Goal: Check status: Check status

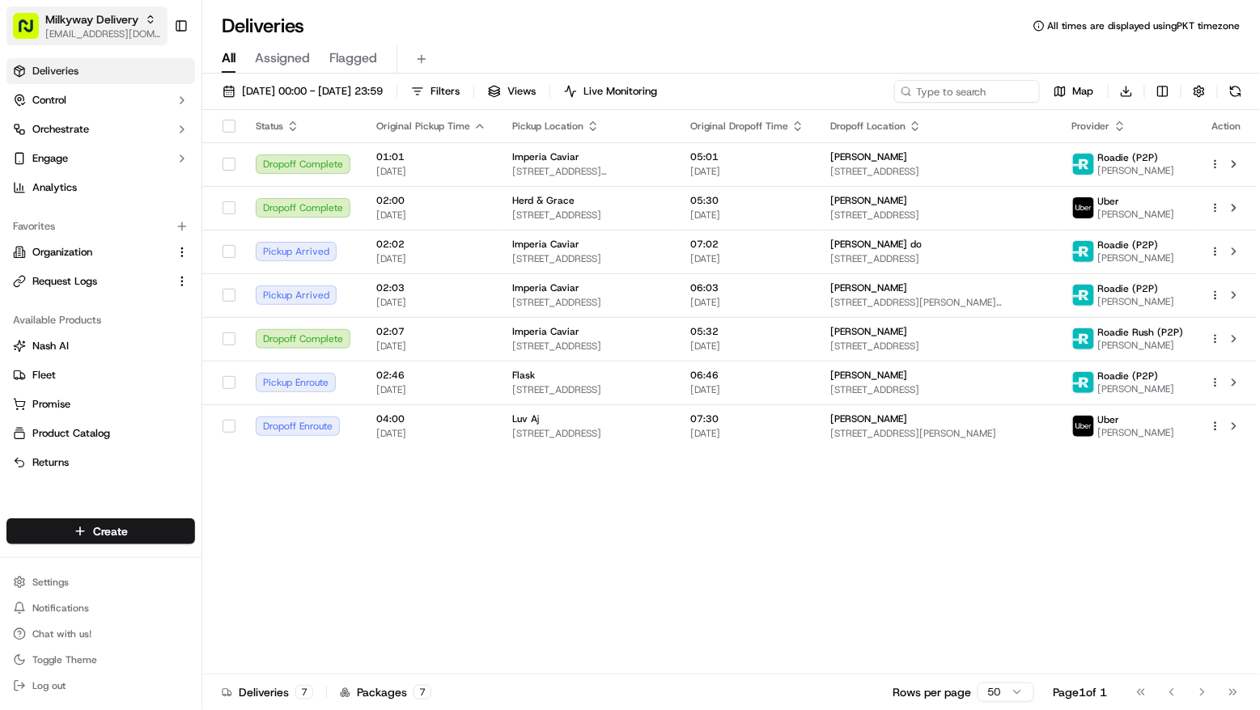
click at [69, 30] on span "[EMAIL_ADDRESS][DOMAIN_NAME]" at bounding box center [103, 34] width 116 height 13
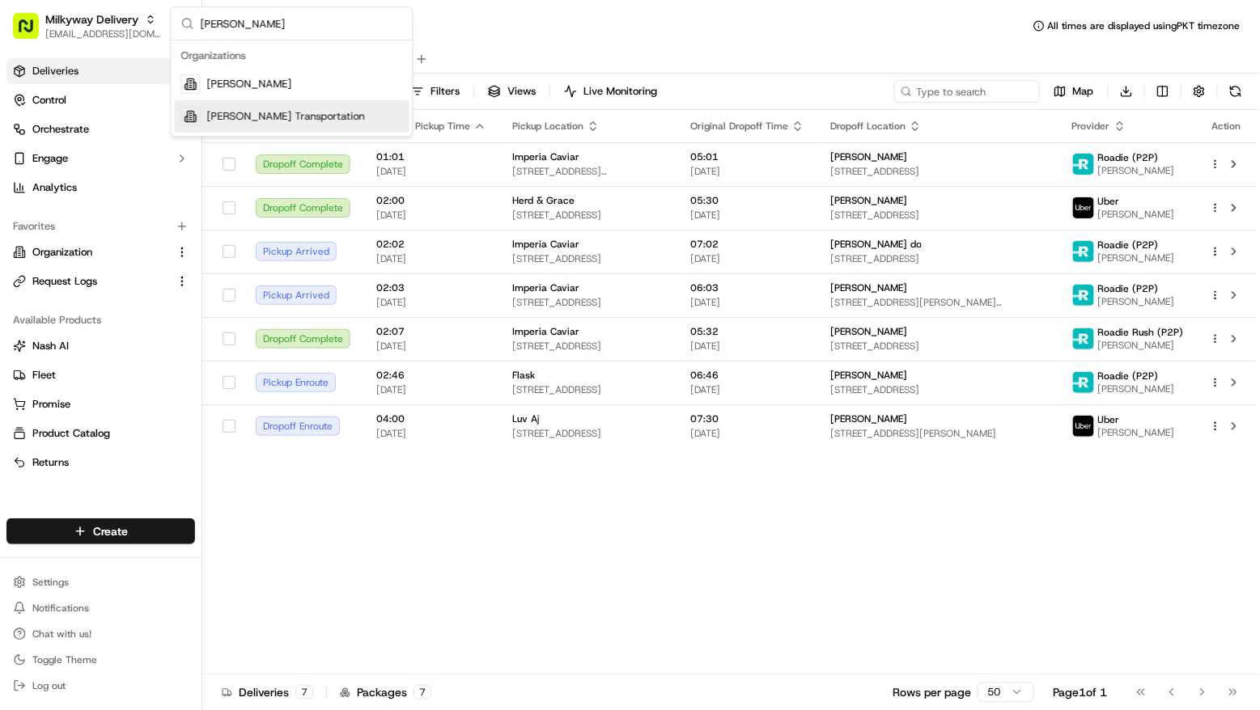
type input "[PERSON_NAME]"
click at [235, 111] on span "[PERSON_NAME] Transportation" at bounding box center [286, 116] width 158 height 15
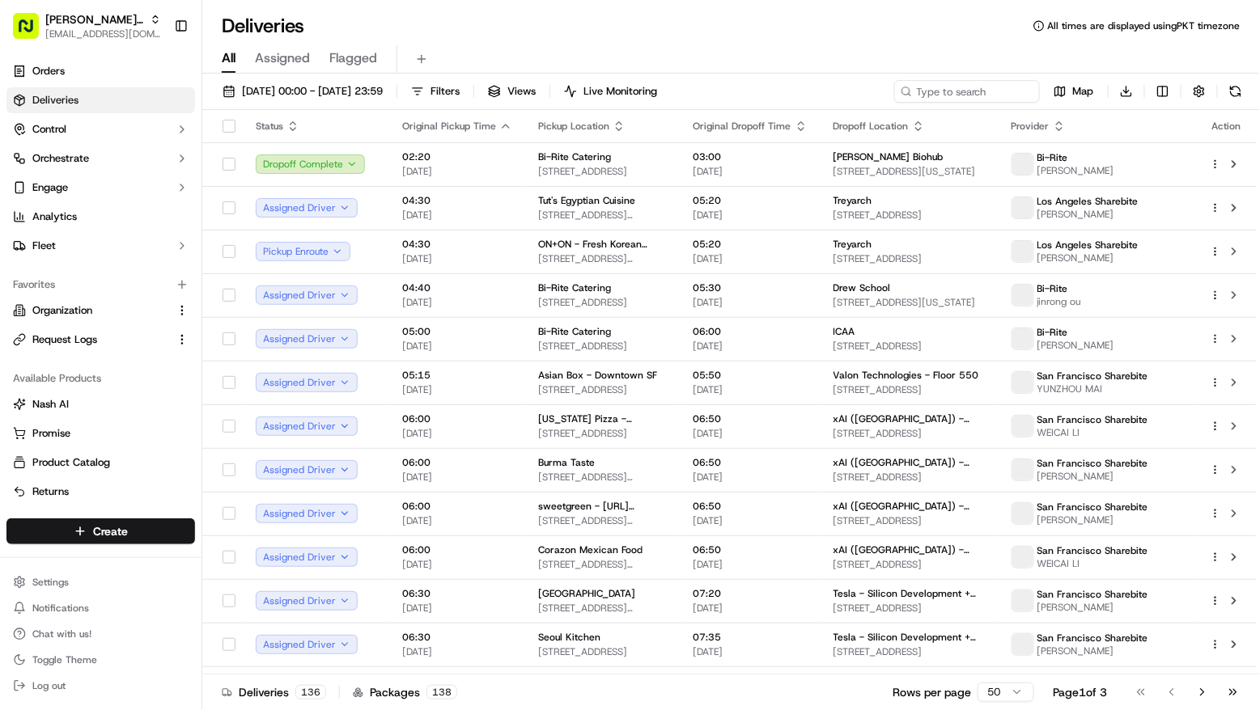
click at [924, 73] on div "All Assigned Flagged" at bounding box center [730, 59] width 1057 height 28
click at [924, 83] on input at bounding box center [942, 91] width 194 height 23
paste input "[PERSON_NAME]"
type input "[PERSON_NAME]"
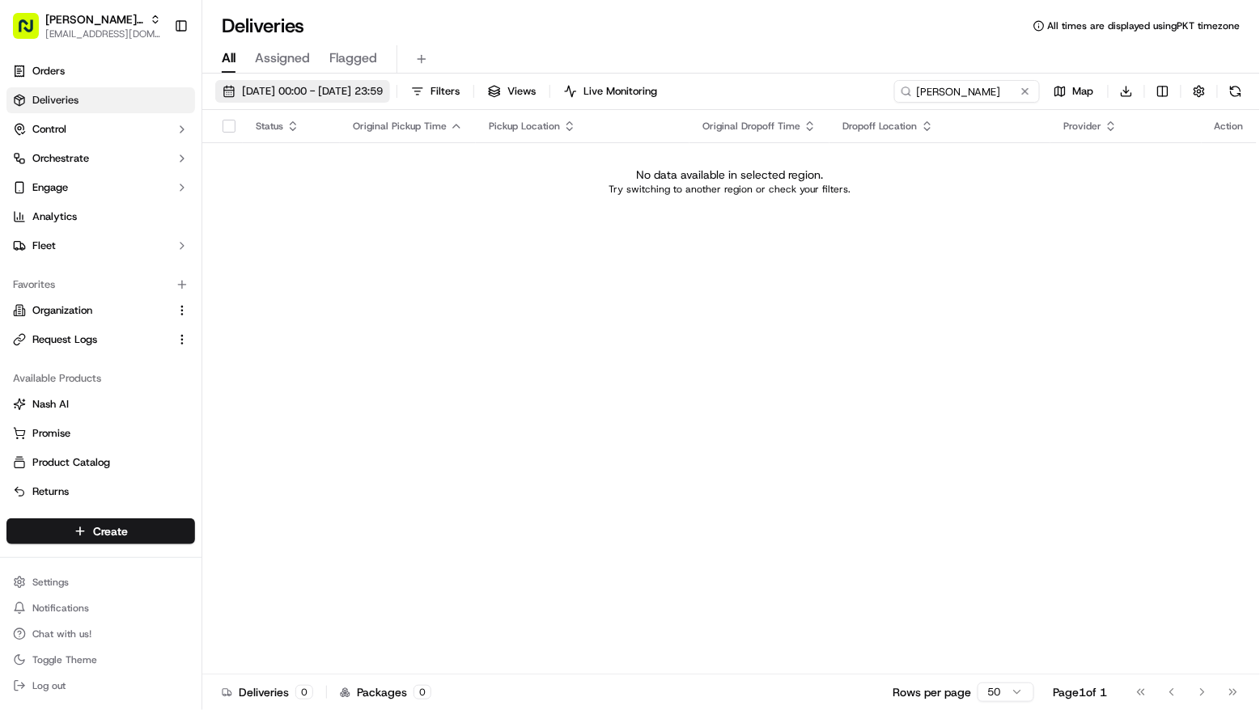
click at [383, 92] on span "[DATE] 00:00 - [DATE] 23:59" at bounding box center [312, 91] width 141 height 15
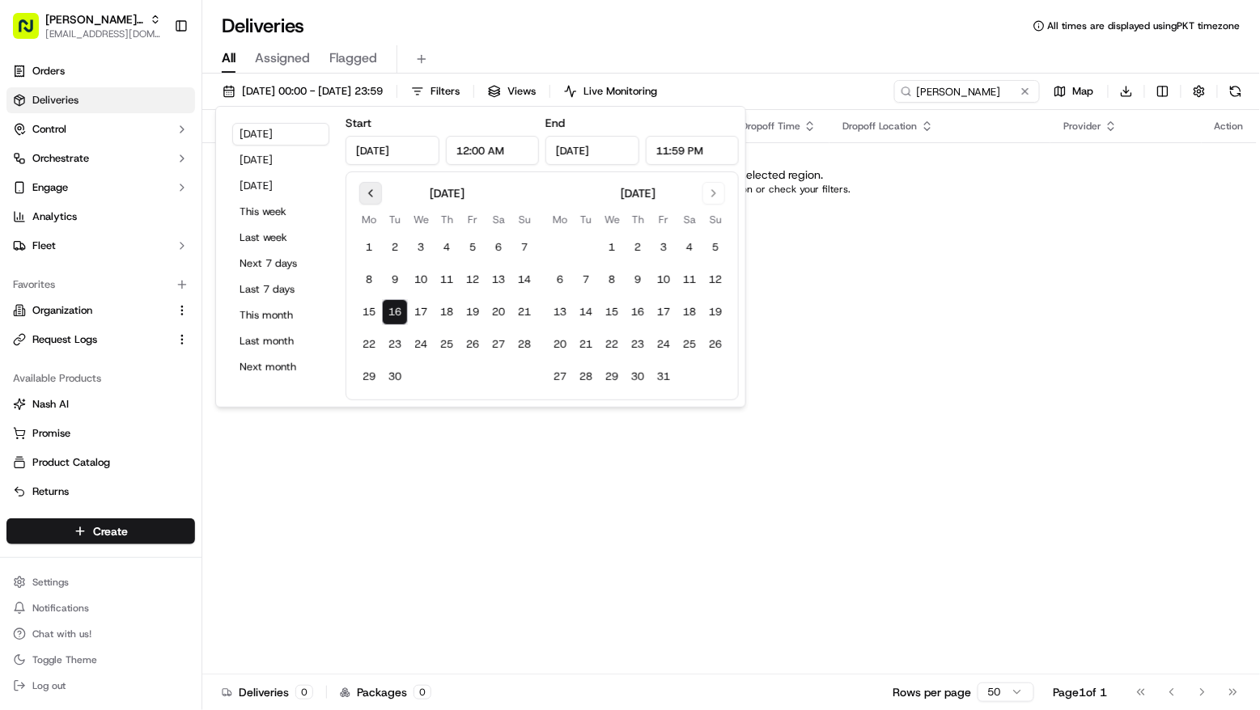
click at [371, 200] on button "Go to previous month" at bounding box center [370, 193] width 23 height 23
click at [470, 252] on button "1" at bounding box center [473, 248] width 26 height 26
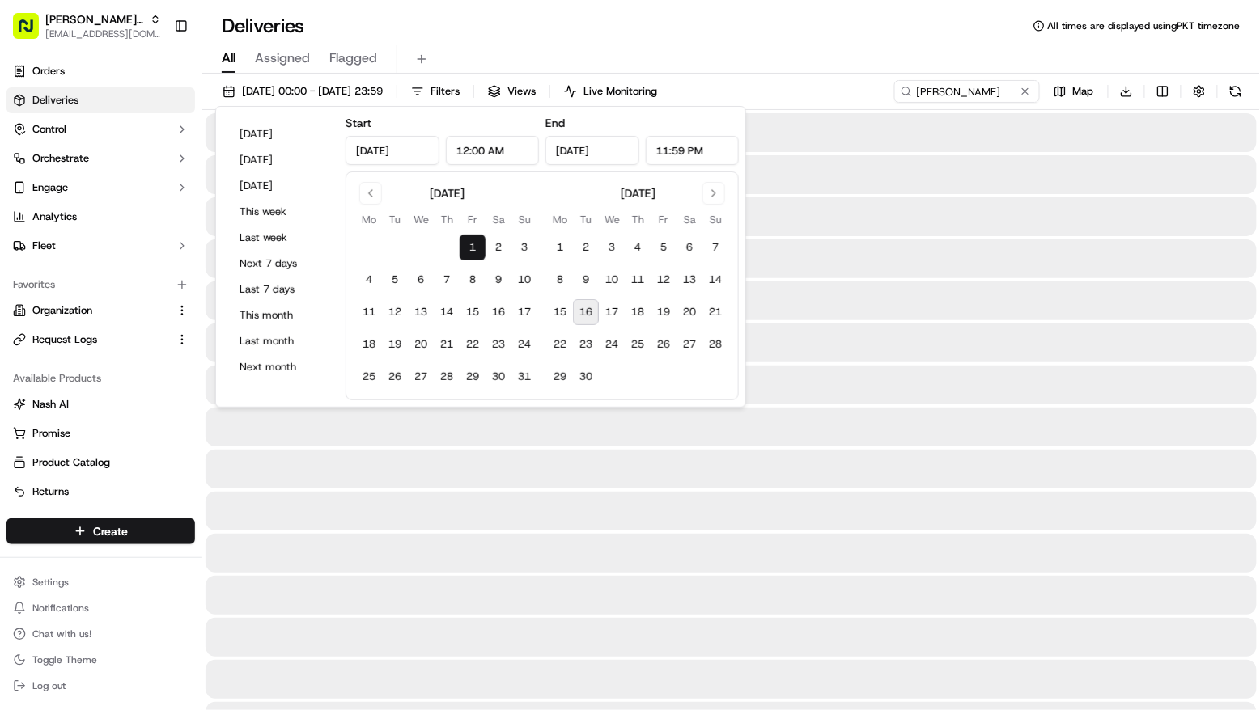
type input "[DATE]"
click at [591, 321] on button "16" at bounding box center [586, 312] width 26 height 26
type input "[DATE]"
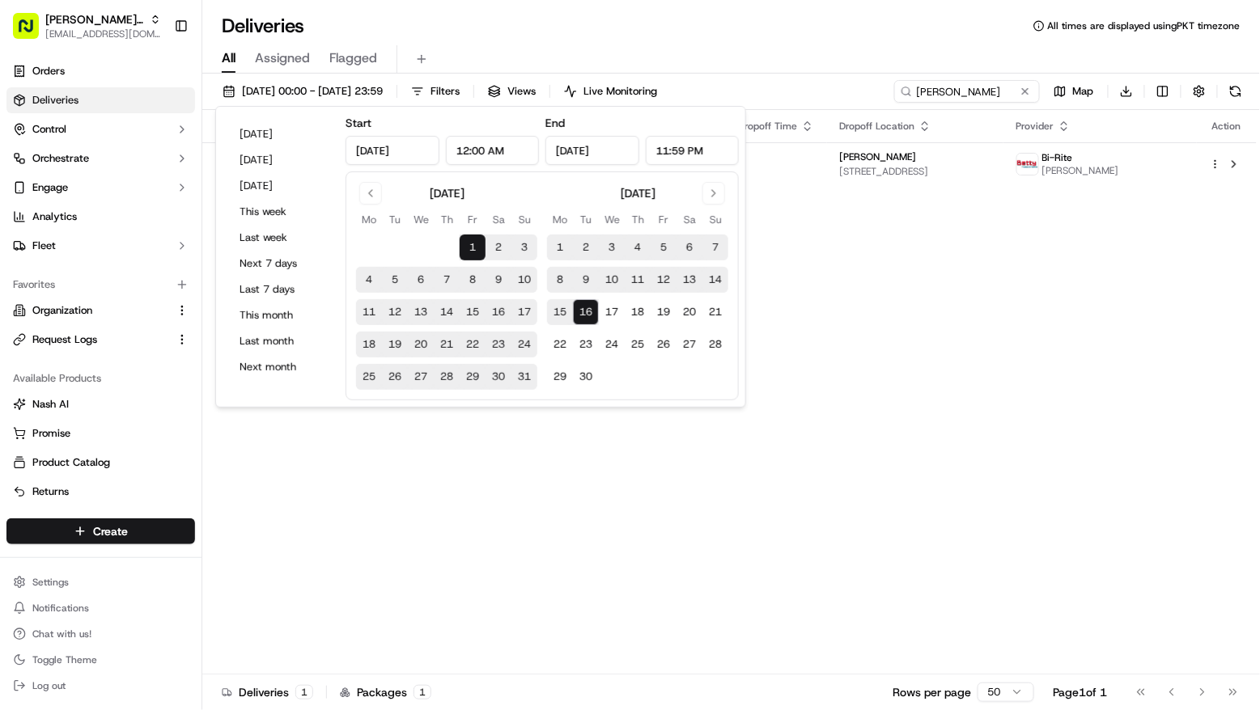
click at [850, 53] on div "All Assigned Flagged" at bounding box center [730, 59] width 1057 height 28
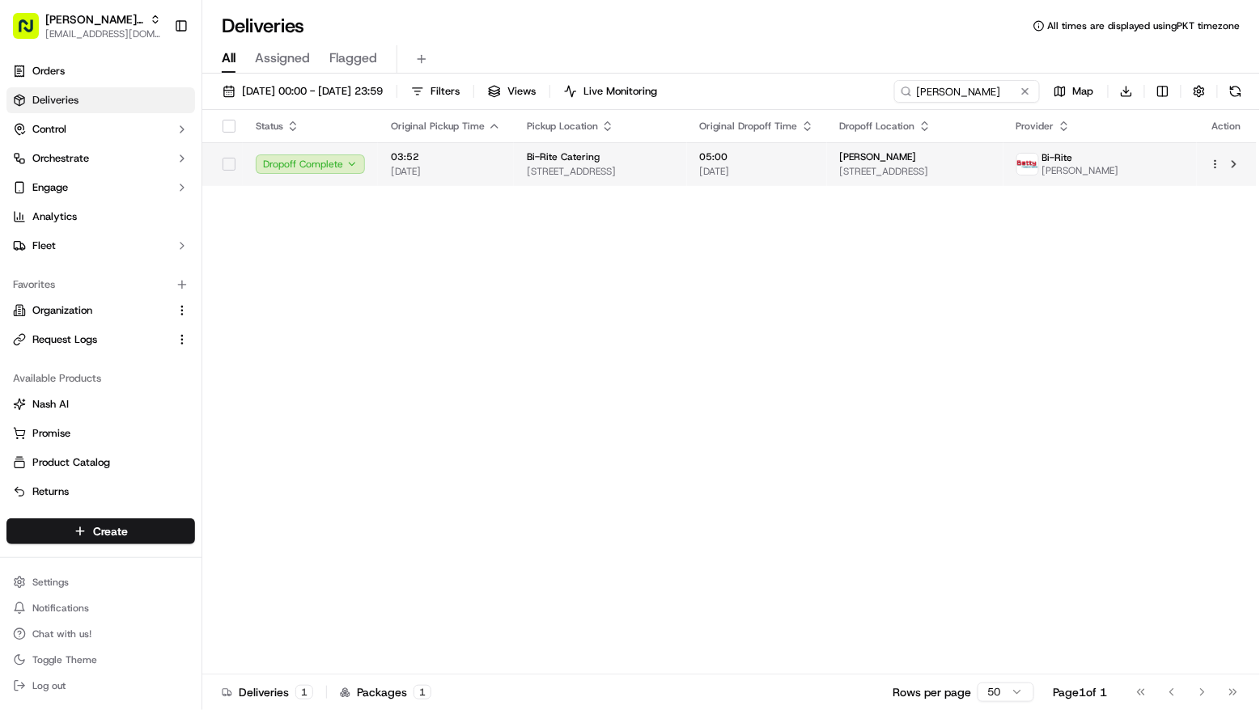
click at [783, 148] on td "05:00 [DATE]" at bounding box center [757, 164] width 140 height 44
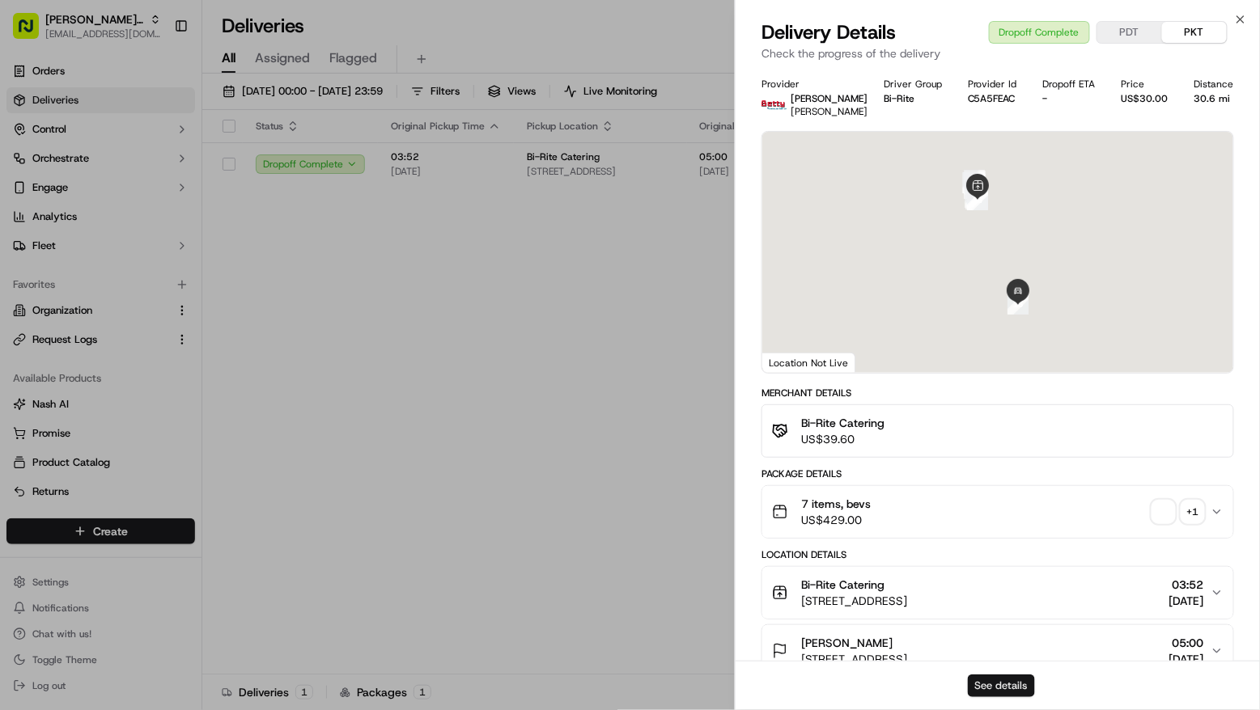
click at [974, 680] on button "See details" at bounding box center [1001, 686] width 67 height 23
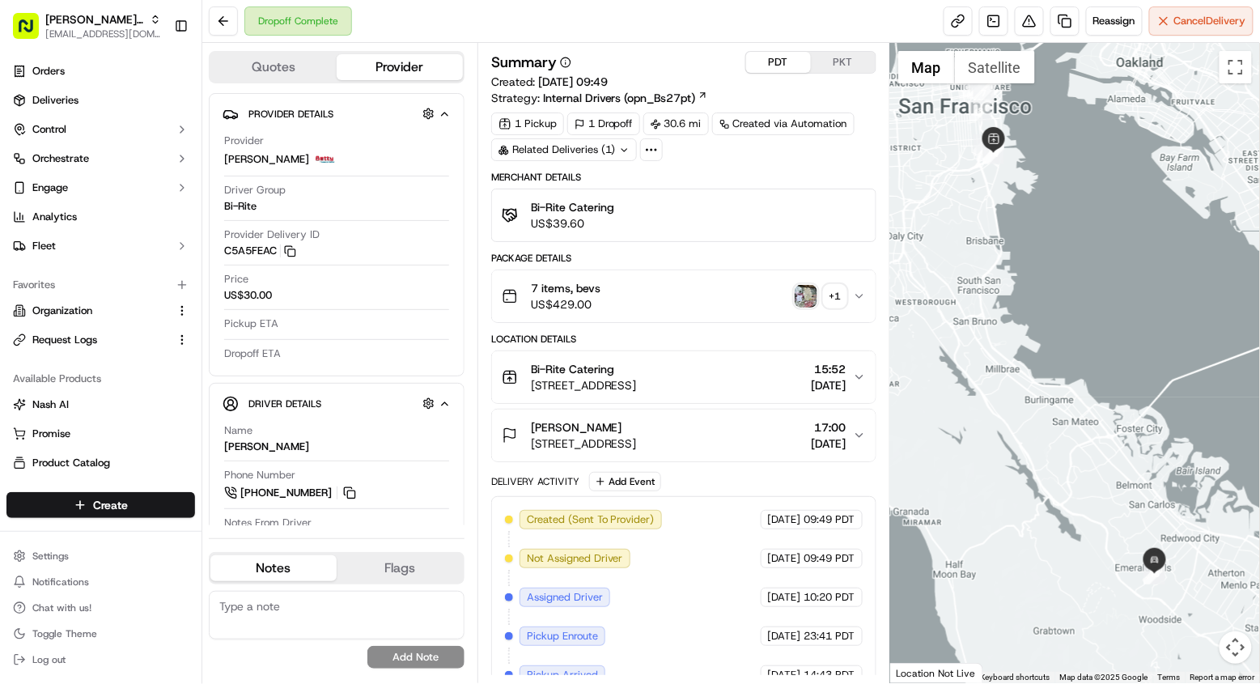
click at [759, 66] on button "PDT" at bounding box center [778, 62] width 65 height 21
click at [848, 63] on button "PKT" at bounding box center [843, 62] width 65 height 21
